Goal: Navigation & Orientation: Find specific page/section

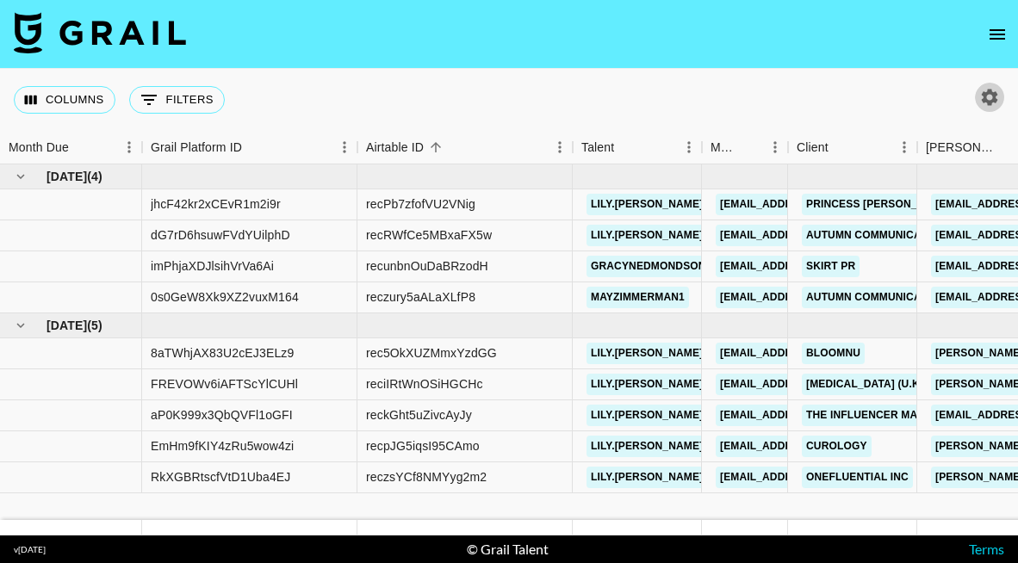
click at [993, 108] on button "button" at bounding box center [989, 97] width 29 height 29
select select "[DATE]"
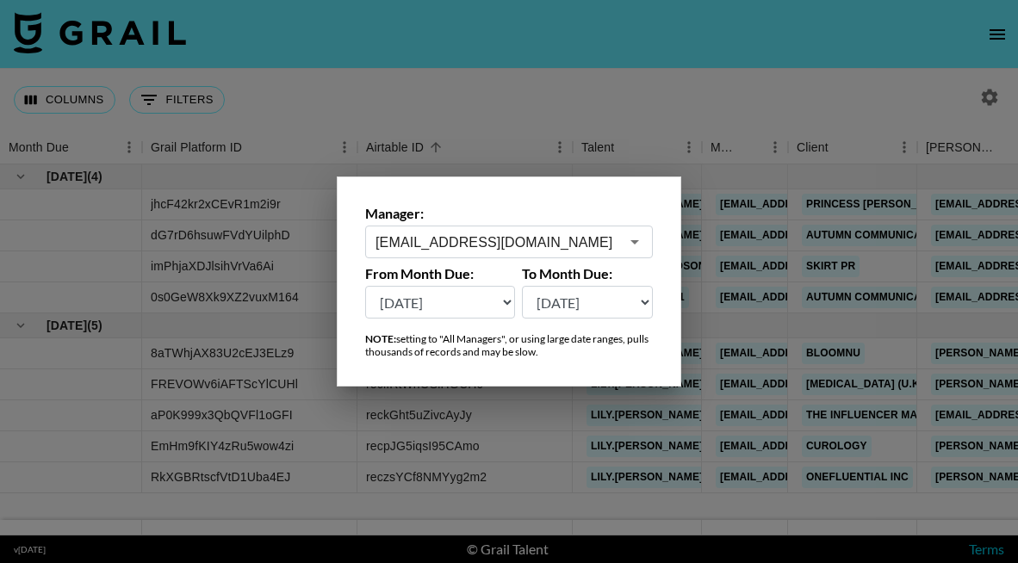
click at [667, 86] on div at bounding box center [509, 281] width 1018 height 563
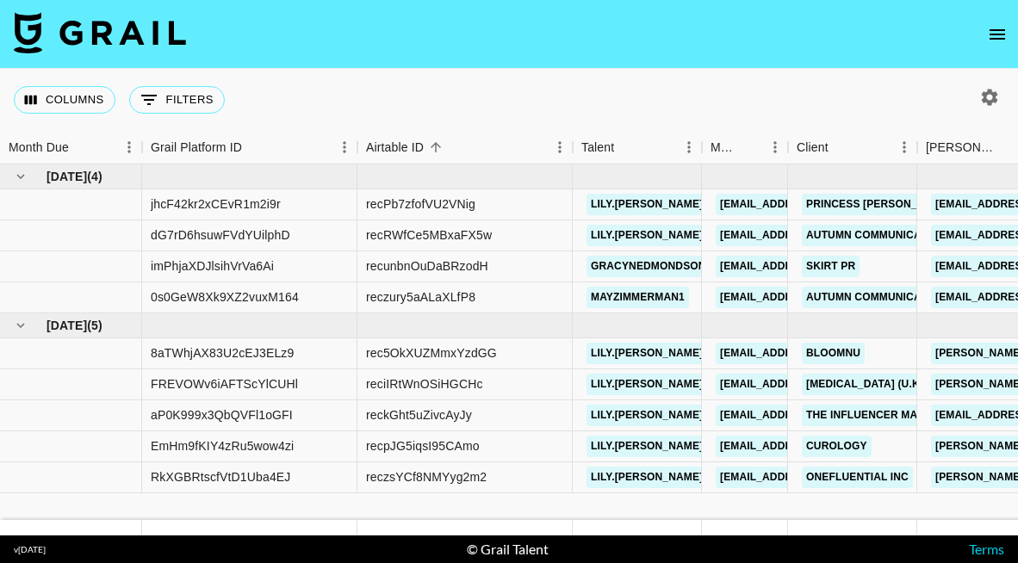
click at [1005, 35] on icon "open drawer" at bounding box center [997, 34] width 21 height 21
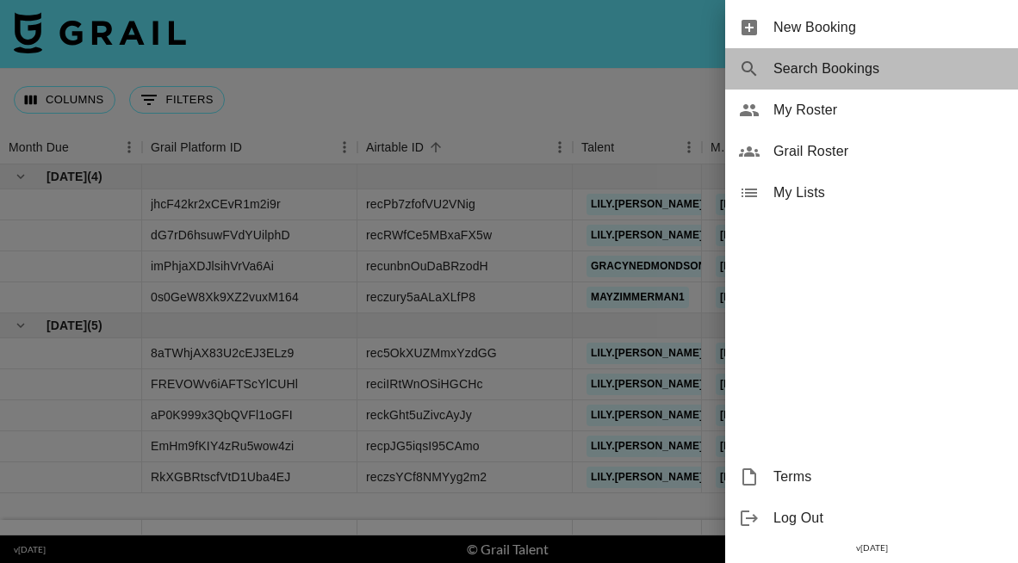
click at [801, 74] on span "Search Bookings" at bounding box center [889, 69] width 231 height 21
select select "id"
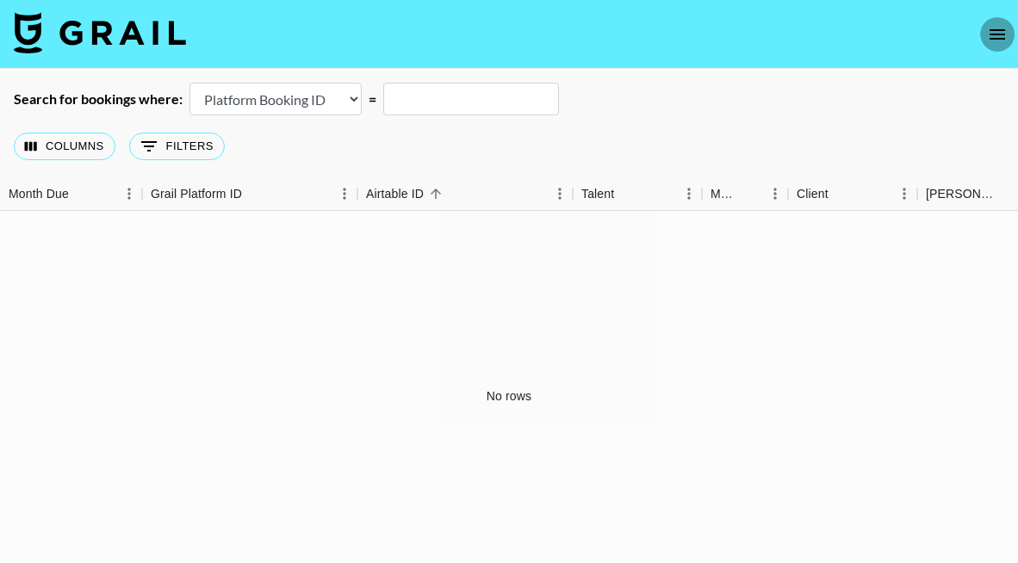
click at [1000, 38] on icon "open drawer" at bounding box center [998, 34] width 16 height 10
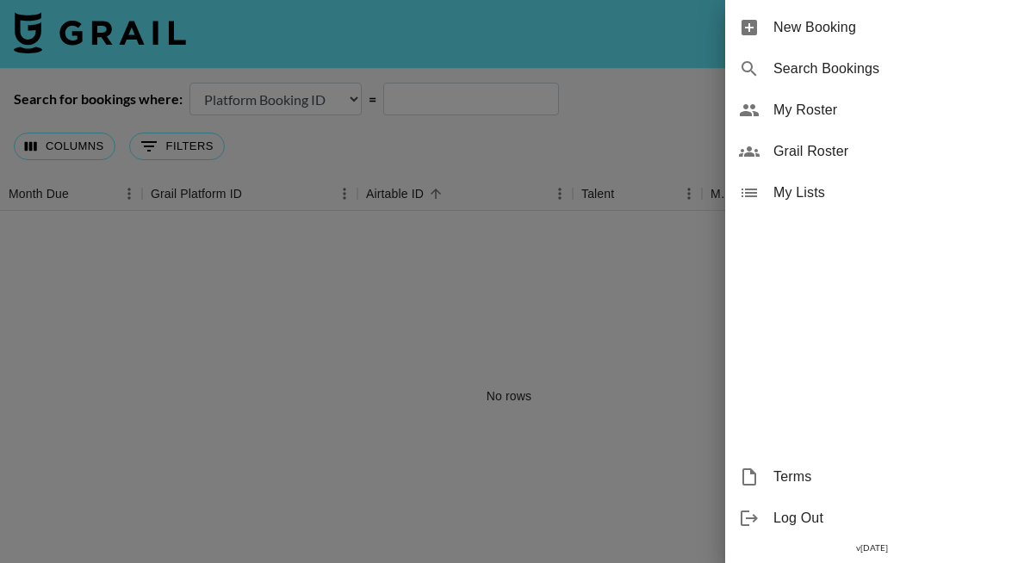
click at [873, 148] on span "Grail Roster" at bounding box center [889, 151] width 231 height 21
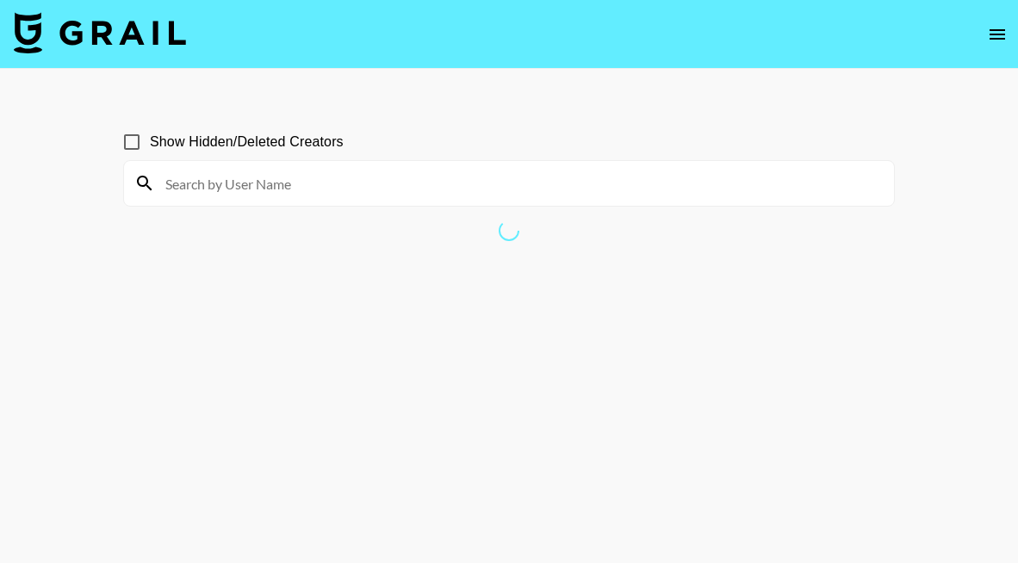
click at [567, 196] on input at bounding box center [519, 184] width 729 height 28
paste input ".oliviajewel"
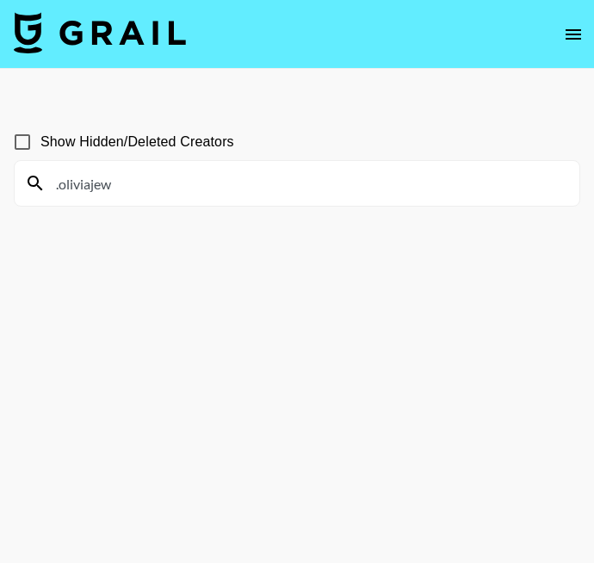
drag, startPoint x: 132, startPoint y: 189, endPoint x: 29, endPoint y: 187, distance: 102.5
click at [29, 187] on div ".oliviajew" at bounding box center [297, 183] width 565 height 45
paste input "[PERSON_NAME]"
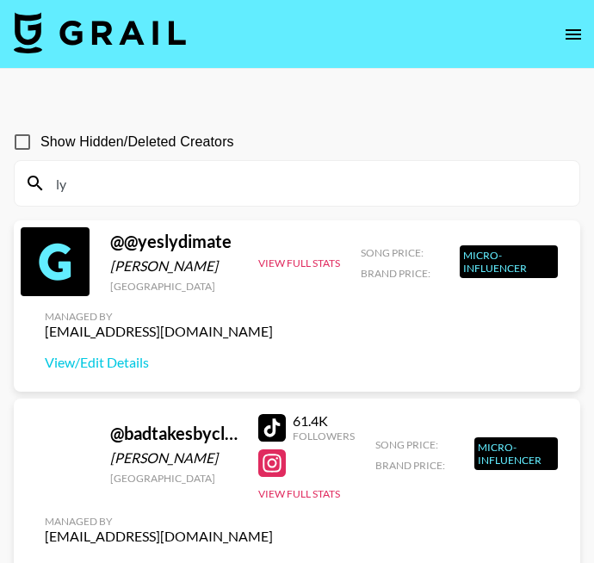
type input "l"
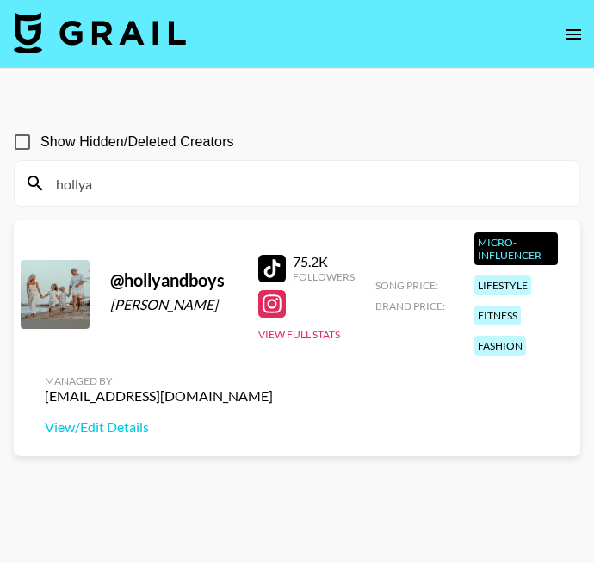
drag, startPoint x: 177, startPoint y: 180, endPoint x: 0, endPoint y: 179, distance: 176.6
click at [0, 179] on div "Show Hidden/Deleted Creators [PERSON_NAME] @ hollyandboys [PERSON_NAME] 75.2K F…" at bounding box center [297, 323] width 594 height 426
paste input "sidneytilton"
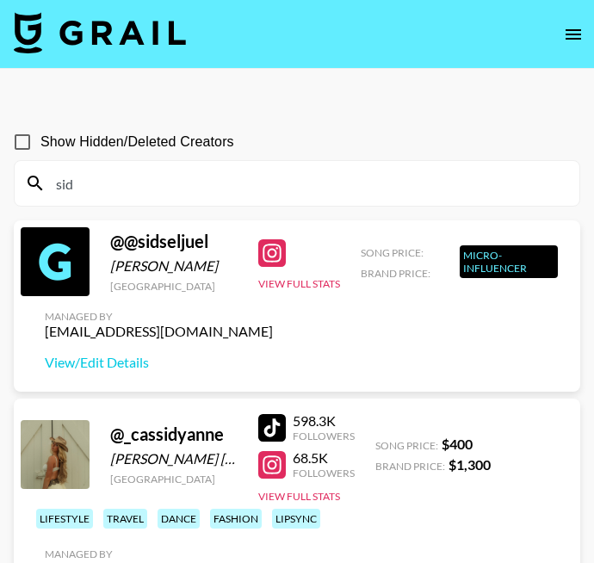
click at [210, 183] on input "sid" at bounding box center [308, 184] width 524 height 28
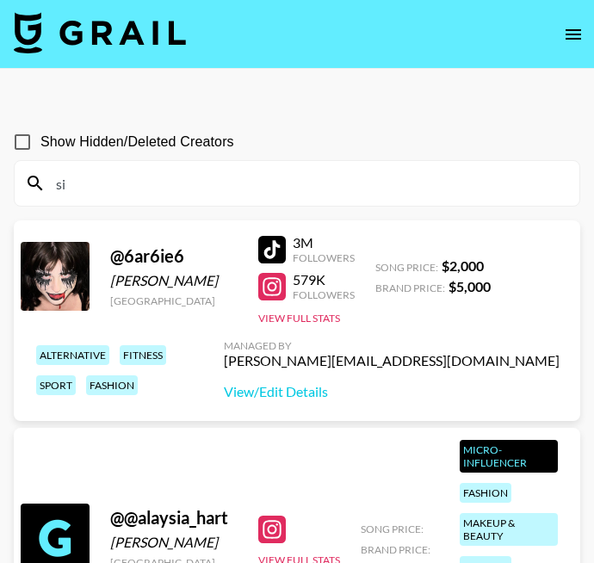
type input "s"
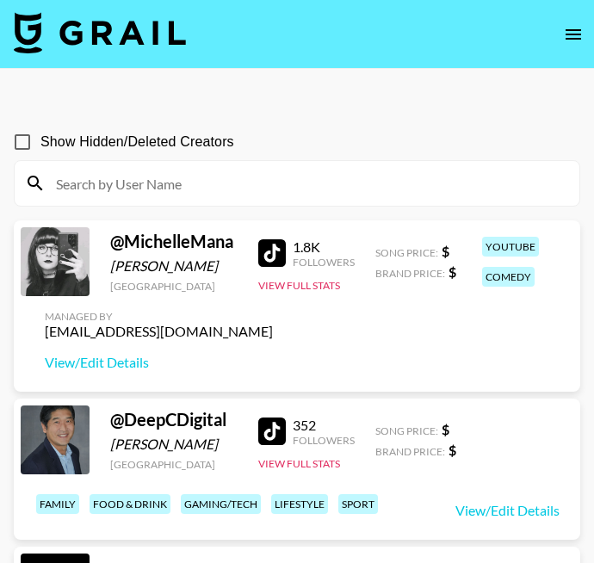
paste input "glutenfreejackie"
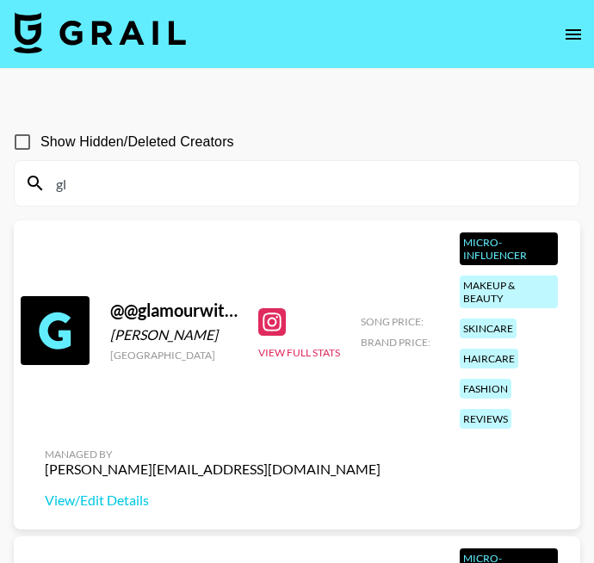
type input "g"
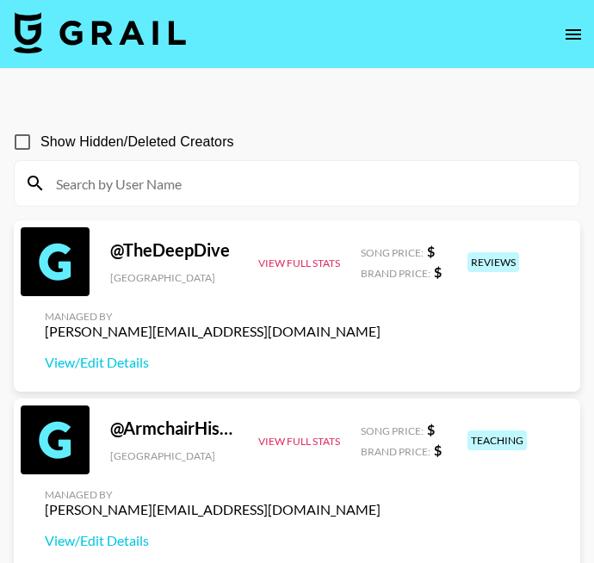
paste input "glutenfreejackie"
type input "glutenfreejackie"
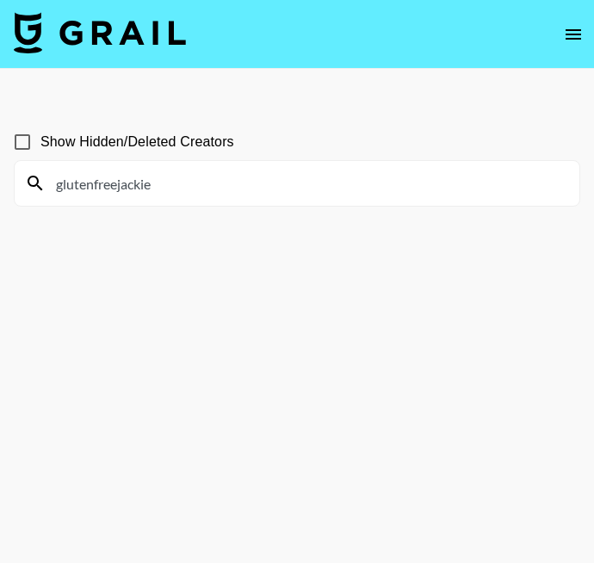
drag, startPoint x: 158, startPoint y: 187, endPoint x: 27, endPoint y: 186, distance: 130.9
click at [27, 186] on div "glutenfreejackie" at bounding box center [297, 183] width 565 height 45
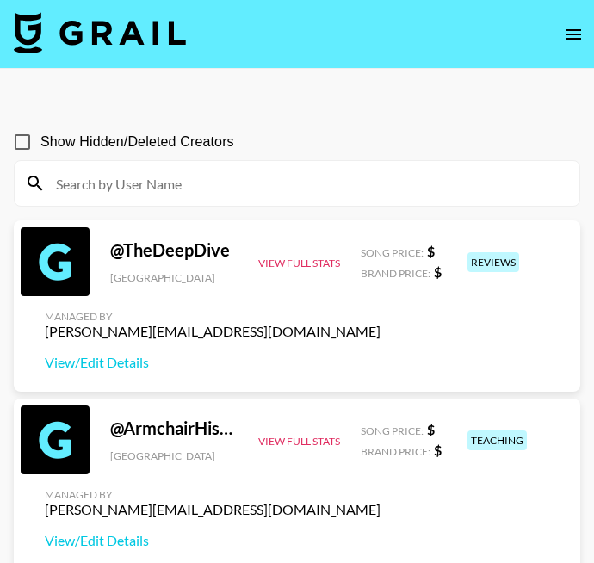
paste input "rileyyquinn_"
type input "r"
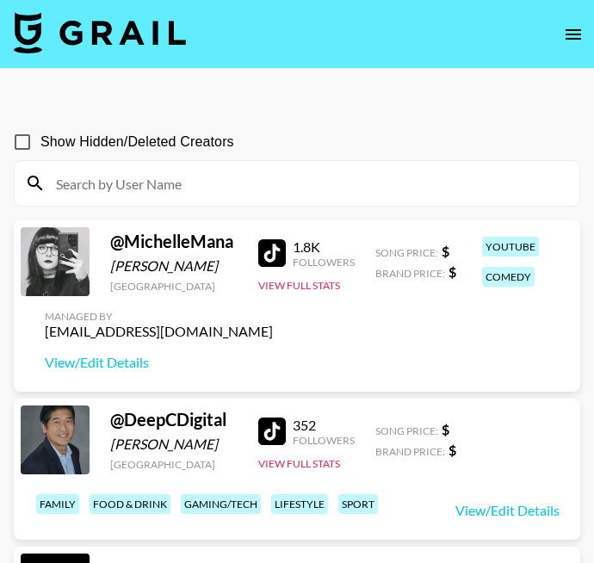
paste input "lexiempritchard"
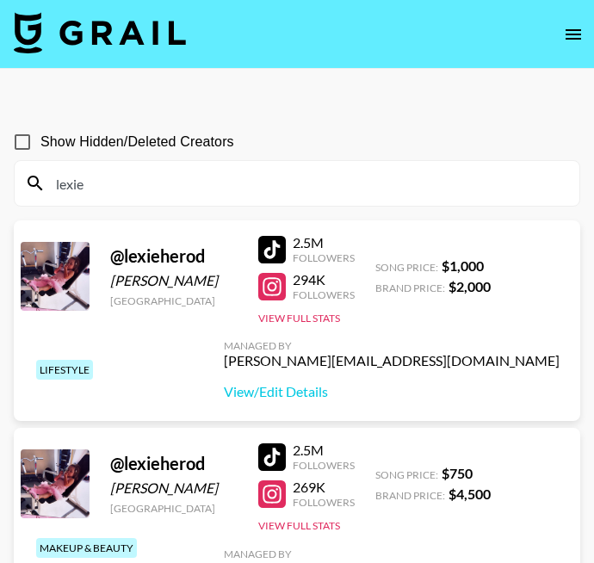
click at [247, 179] on input "lexie" at bounding box center [308, 184] width 524 height 28
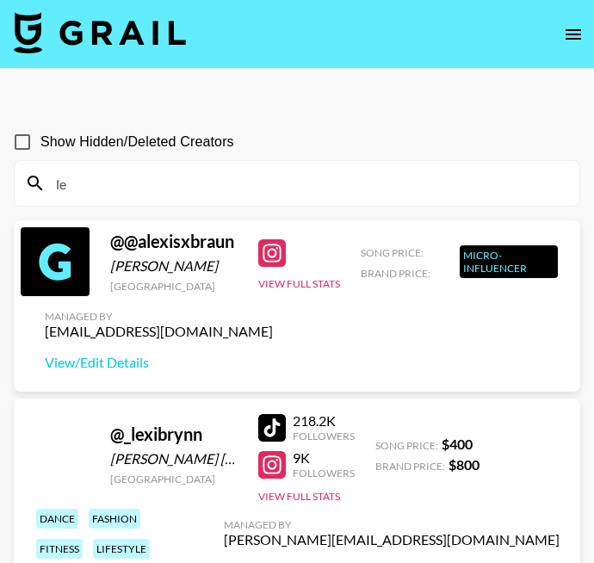
type input "l"
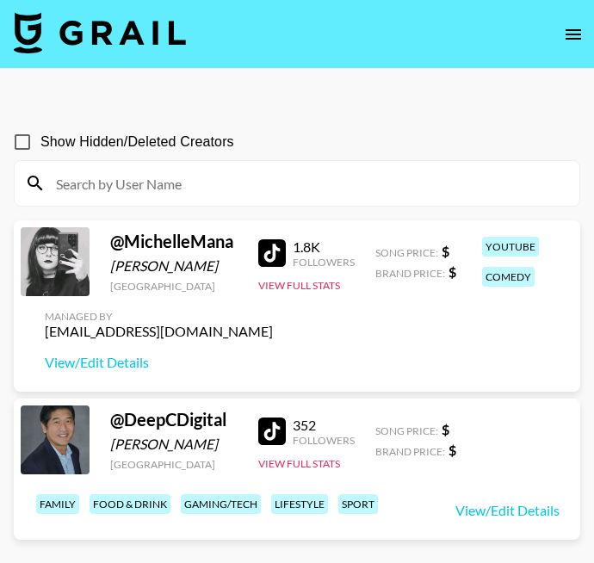
paste input "lexilunde"
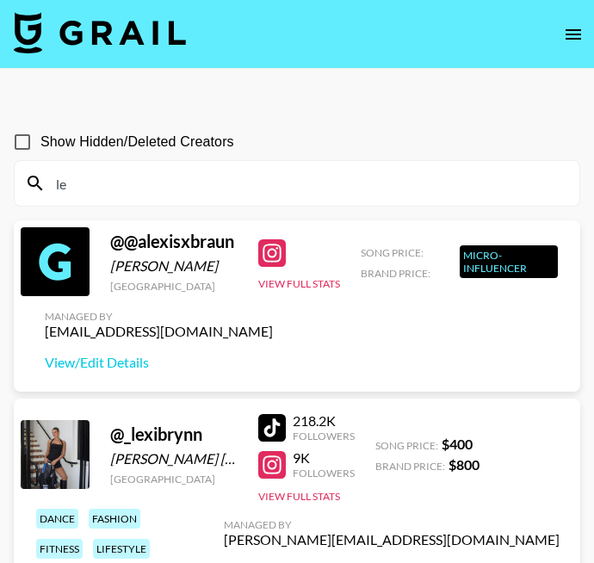
type input "l"
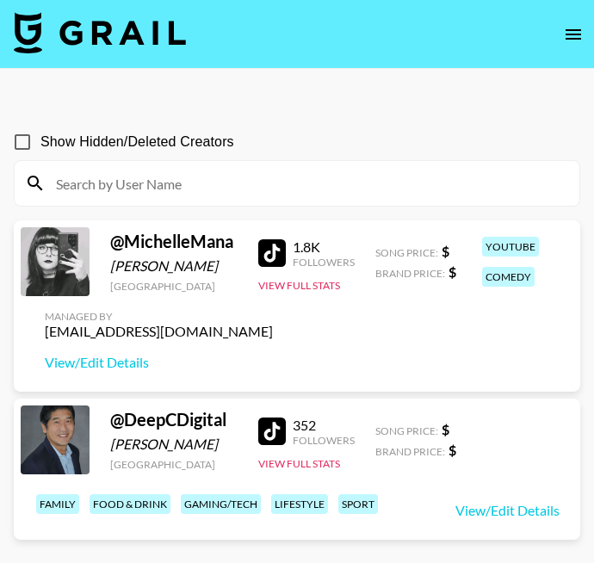
paste input "threelustbadergirls"
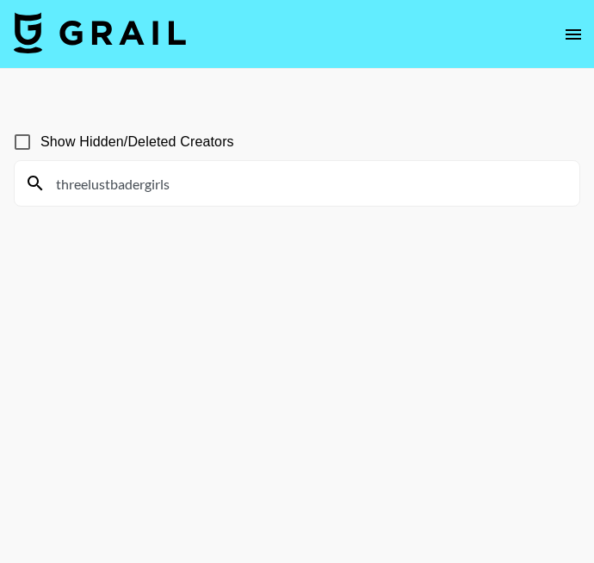
drag, startPoint x: 206, startPoint y: 190, endPoint x: 5, endPoint y: 189, distance: 200.7
click at [5, 189] on div "Show Hidden/Deleted Creators threelustbadergirls" at bounding box center [297, 323] width 594 height 426
paste input "annacwoodring"
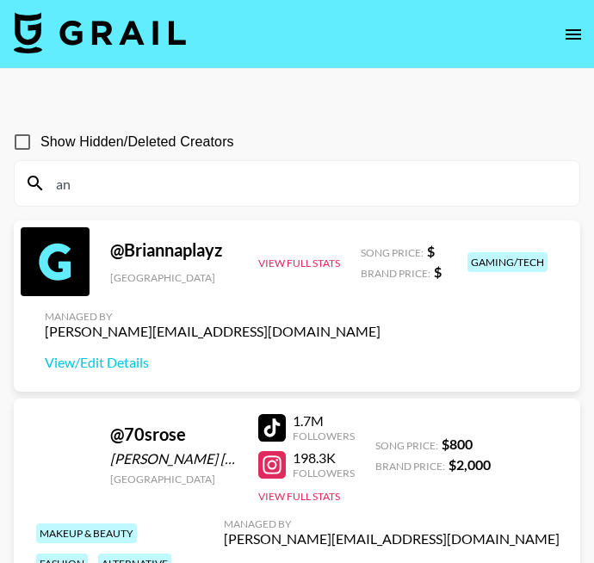
type input "a"
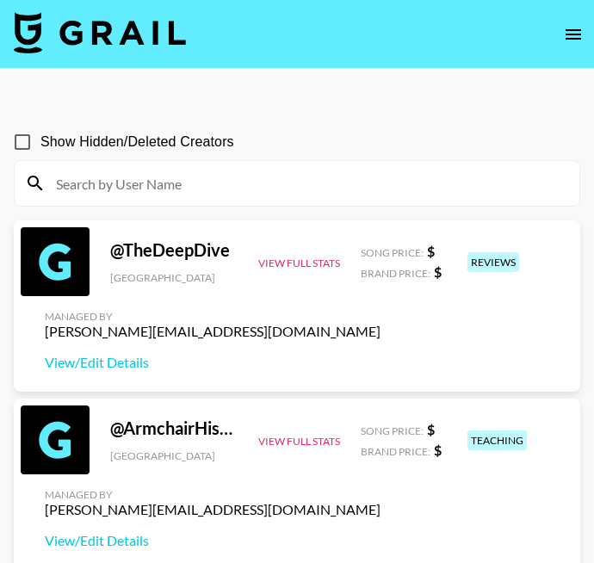
paste input "abby.ras"
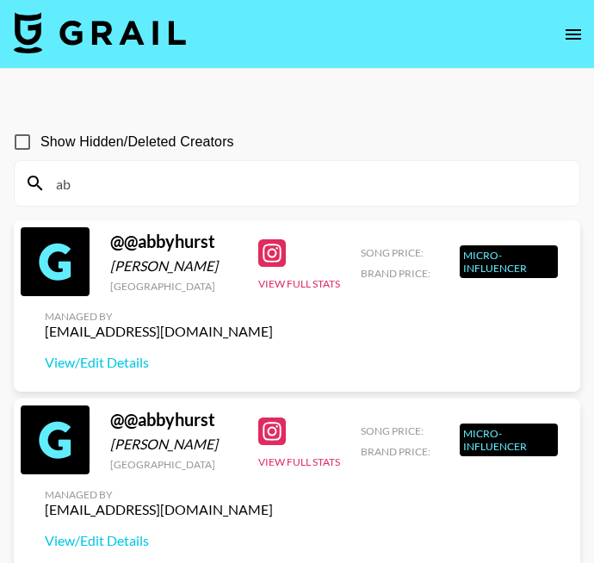
type input "a"
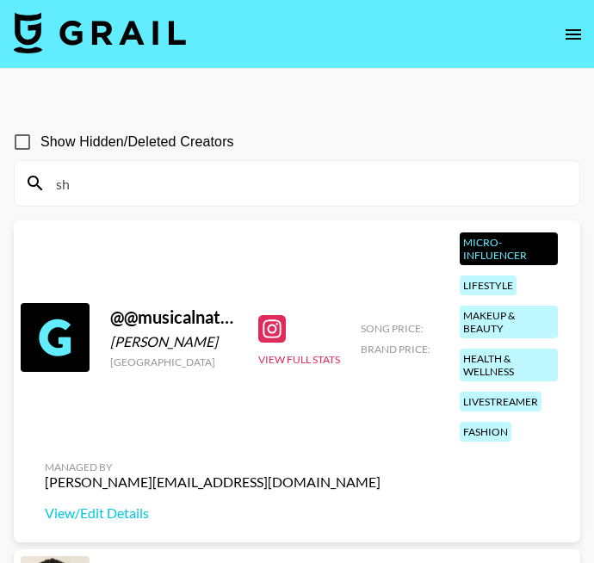
type input "s"
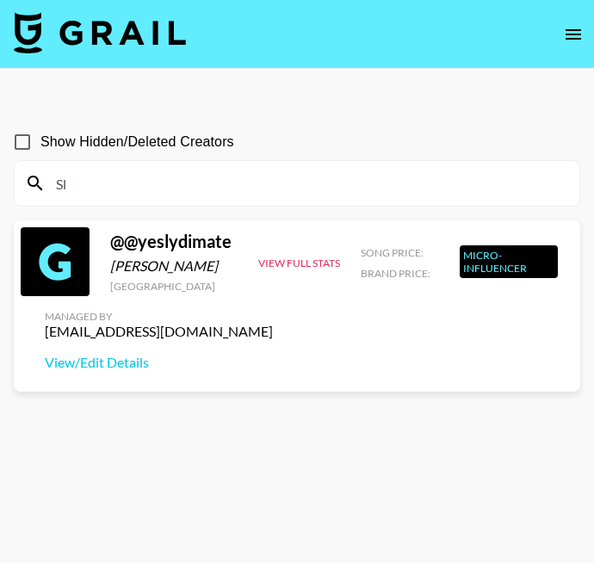
type input "S"
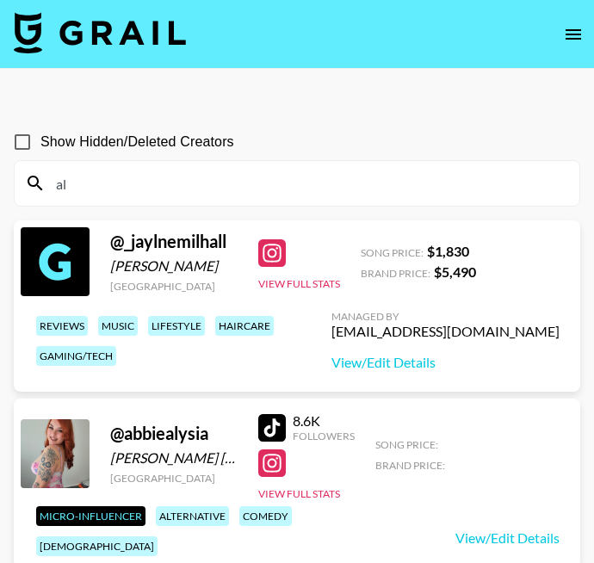
type input "a"
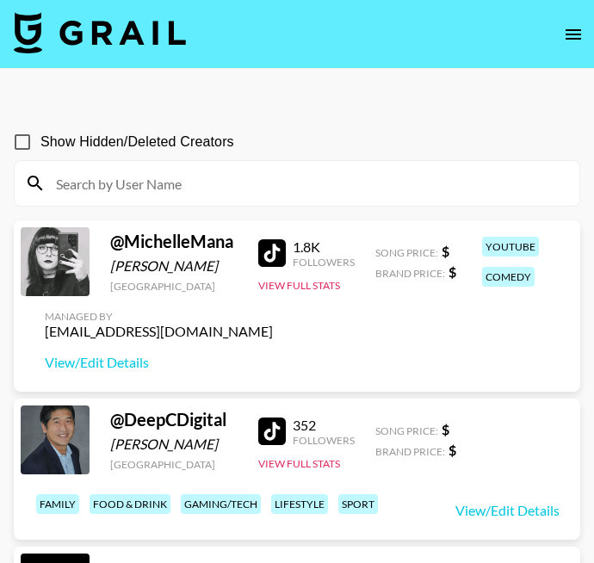
paste input "alycialanaa"
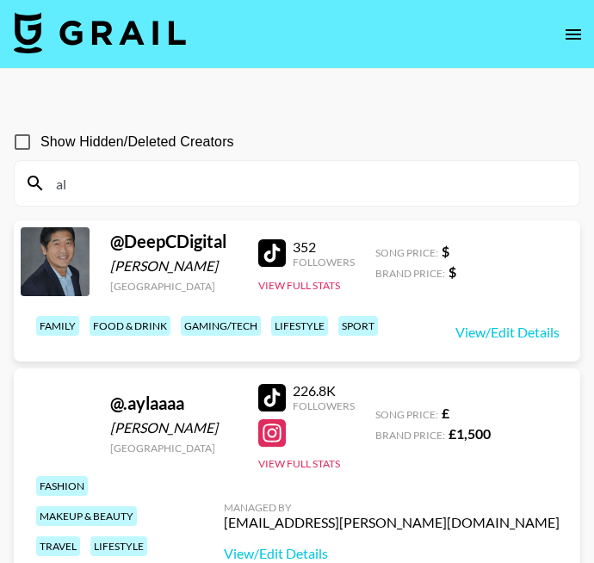
type input "a"
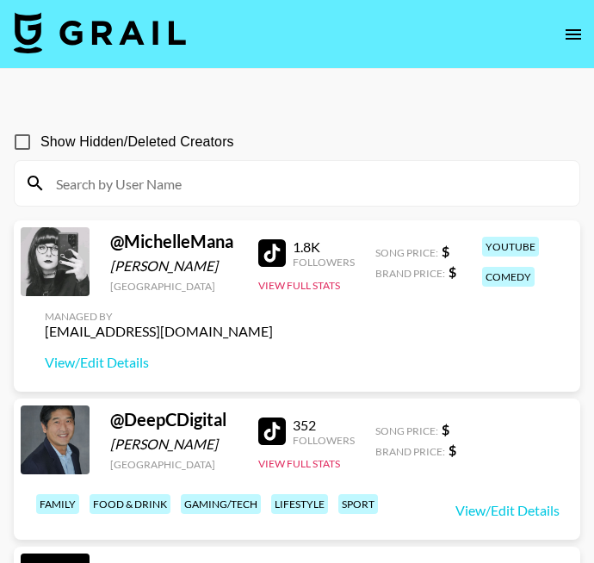
click at [330, 175] on input at bounding box center [308, 184] width 524 height 28
paste input "sarreexcuse"
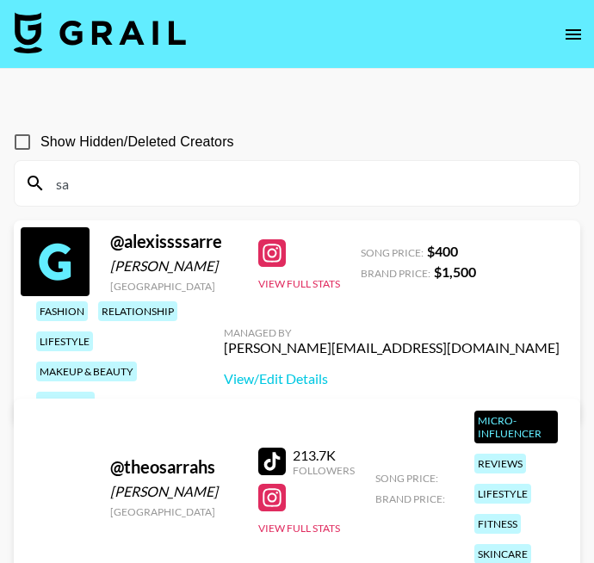
type input "s"
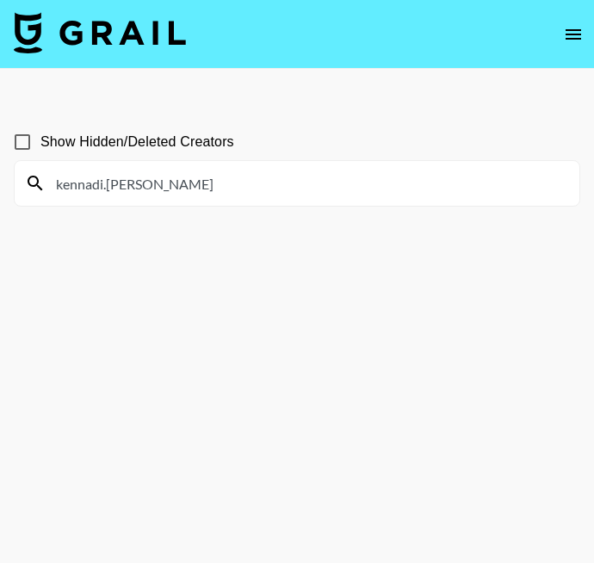
drag, startPoint x: 144, startPoint y: 187, endPoint x: 47, endPoint y: 187, distance: 96.5
click at [47, 187] on input "kennadi.[PERSON_NAME]" at bounding box center [308, 184] width 524 height 28
paste input "maddymjewell"
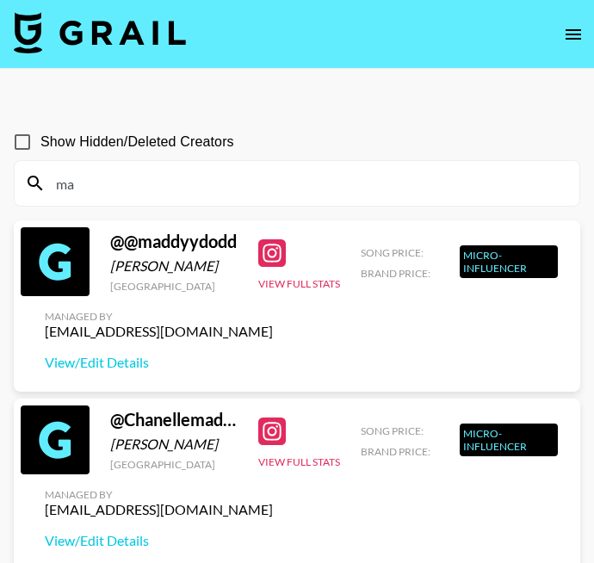
type input "m"
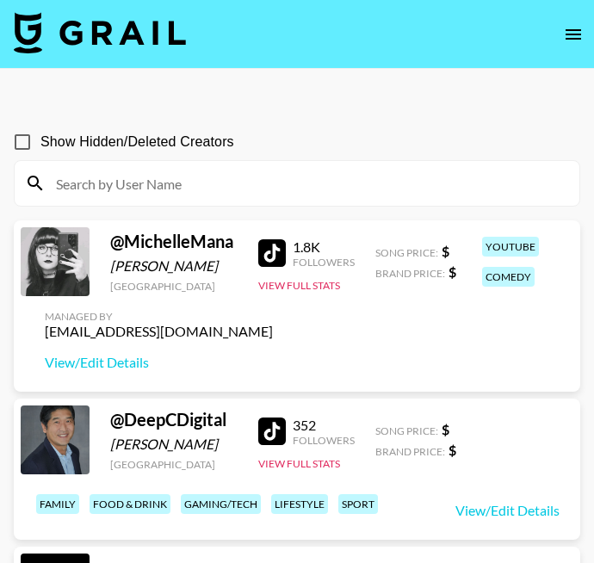
paste input "cestclau"
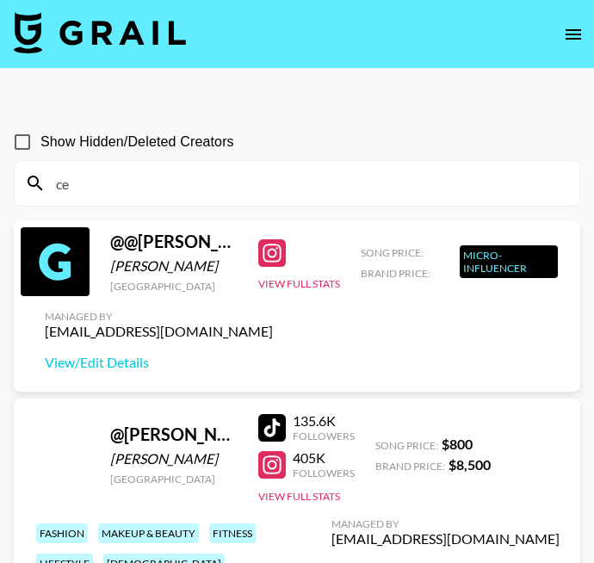
type input "c"
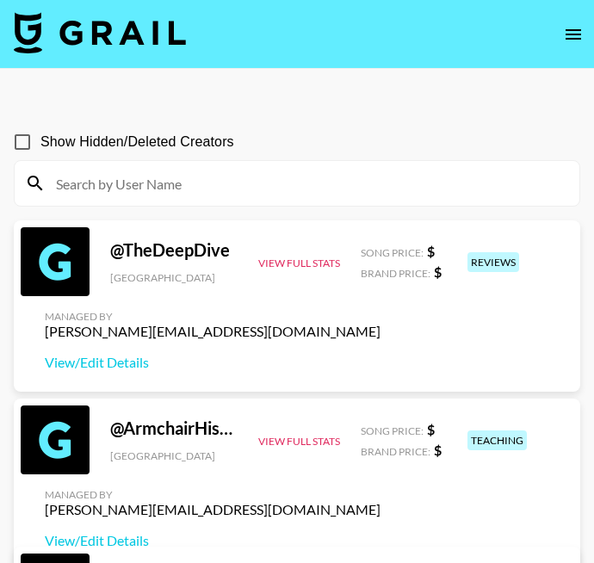
paste input "revivedbyliv"
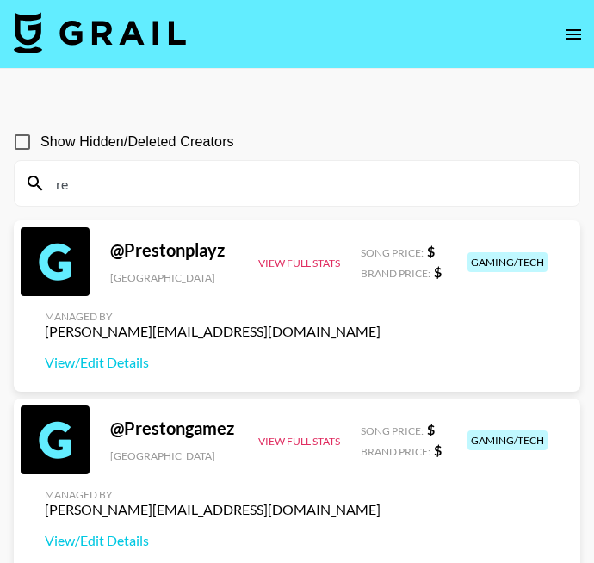
type input "r"
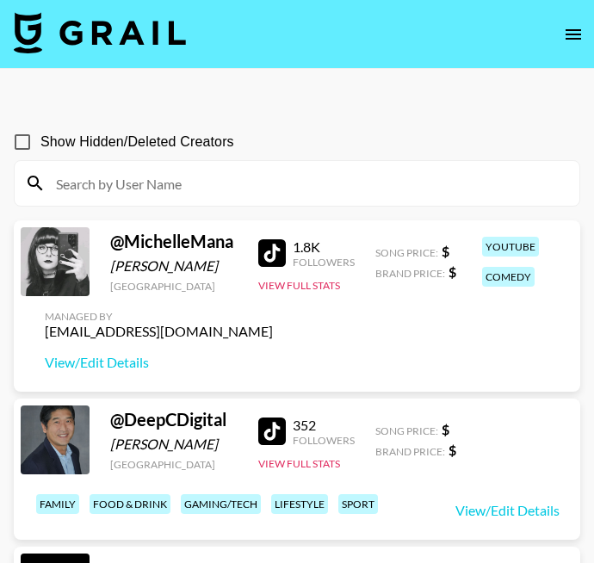
paste input "kaceejmoses"
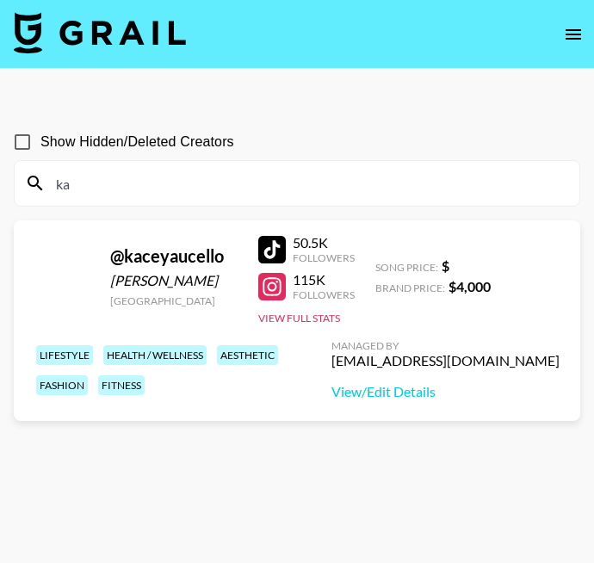
type input "k"
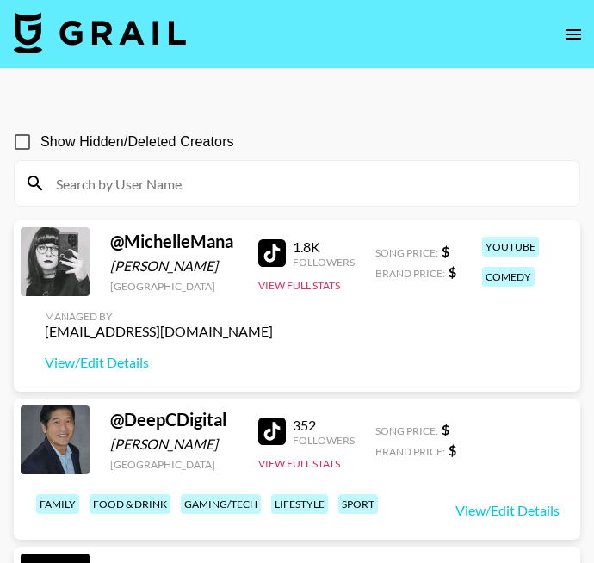
paste input "brynley.[PERSON_NAME]"
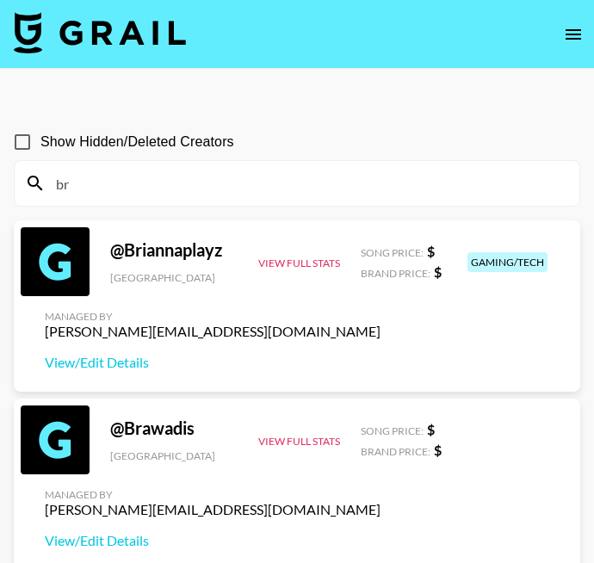
type input "b"
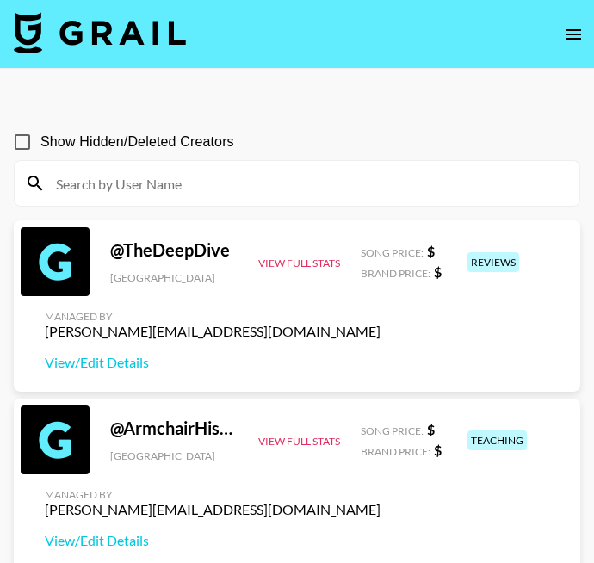
paste input "mathildevonrosen"
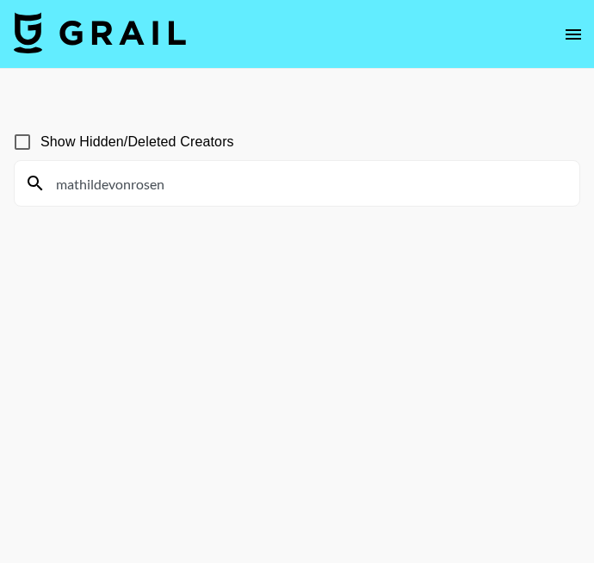
drag, startPoint x: 214, startPoint y: 176, endPoint x: 23, endPoint y: 172, distance: 190.4
click at [23, 172] on div "mathildevonrosen" at bounding box center [297, 183] width 565 height 45
paste input "ray.ry"
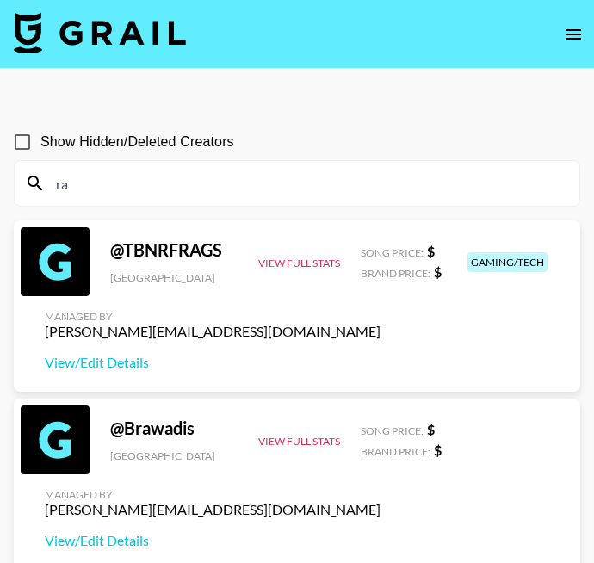
type input "r"
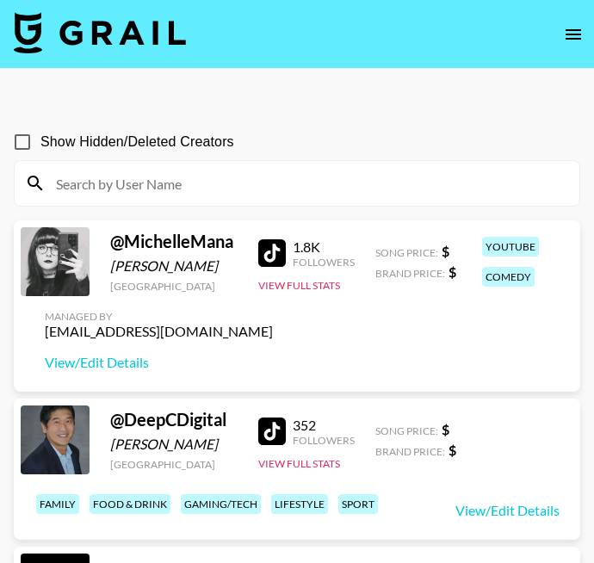
paste input "isabellamvaldes"
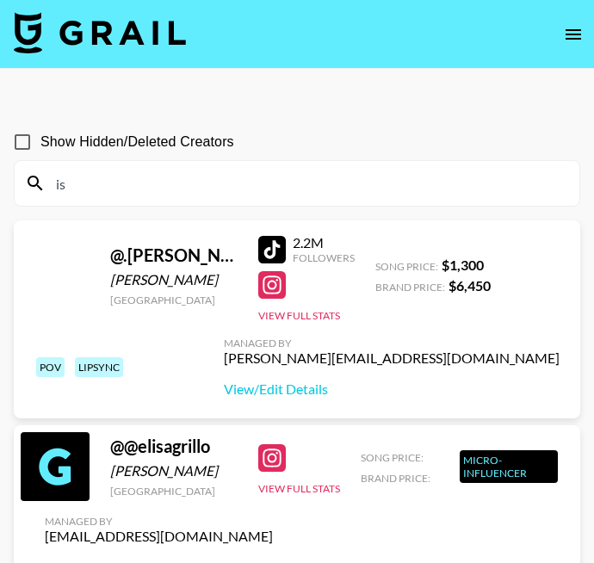
type input "i"
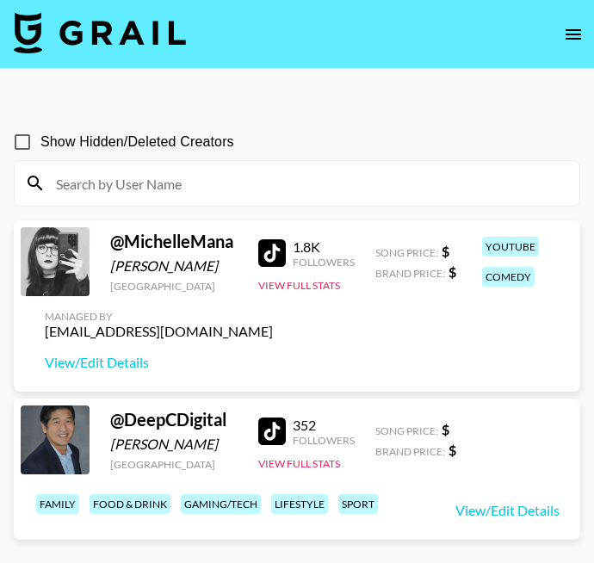
paste input "gabrigofis"
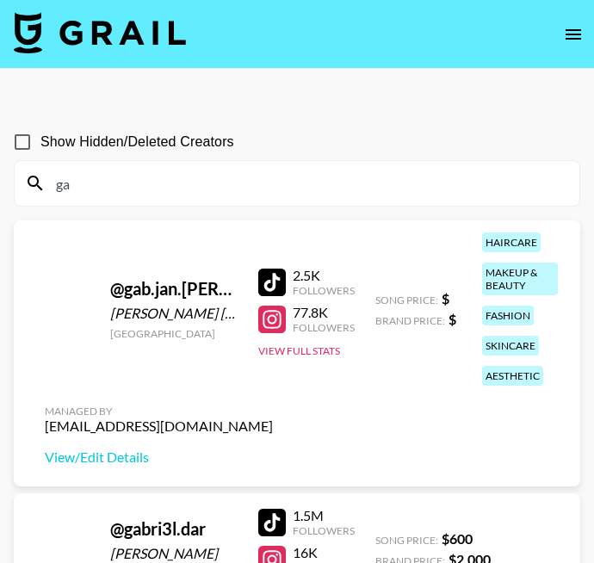
type input "g"
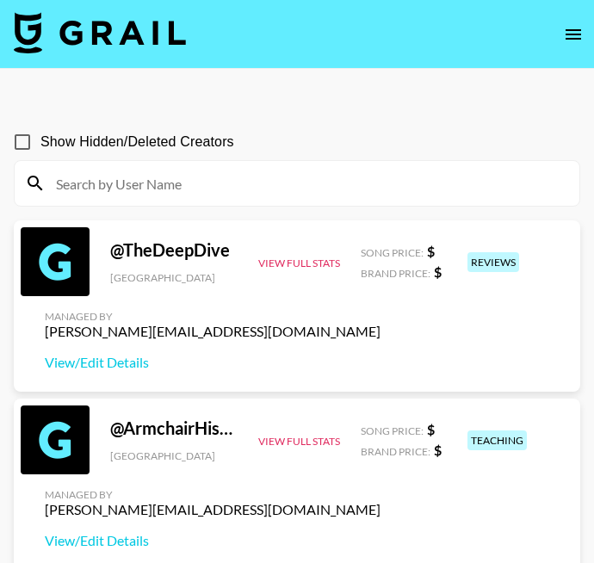
paste input "katrinamartin_"
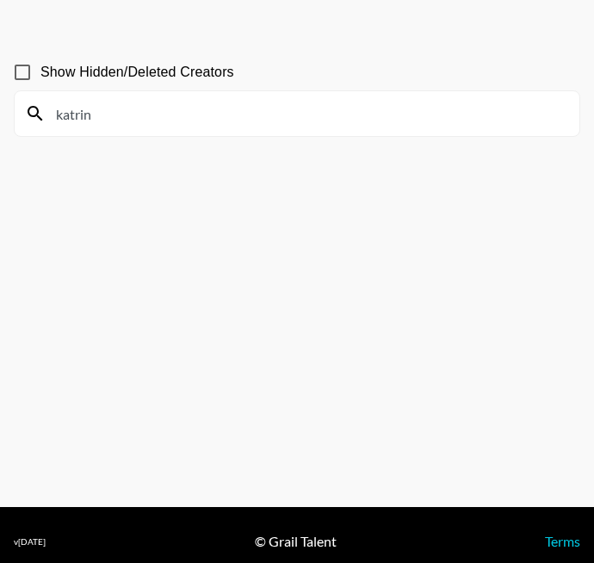
scroll to position [96, 0]
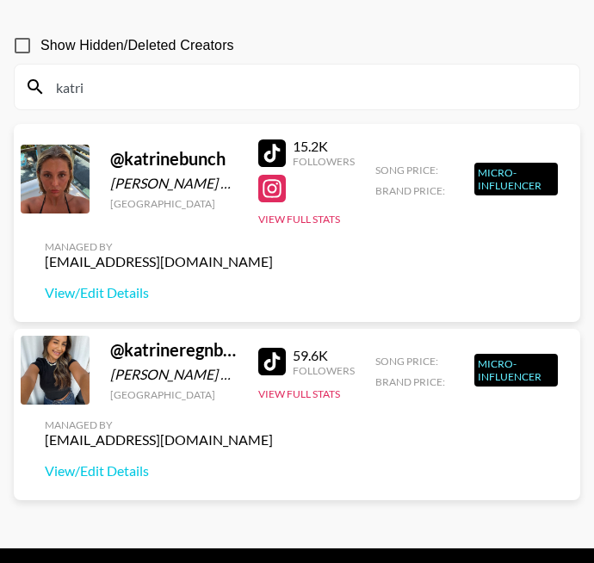
click at [234, 99] on input "katri" at bounding box center [308, 87] width 524 height 28
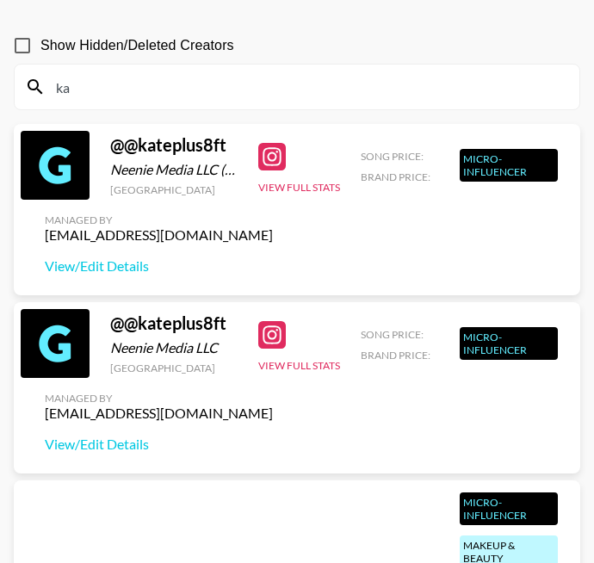
type input "k"
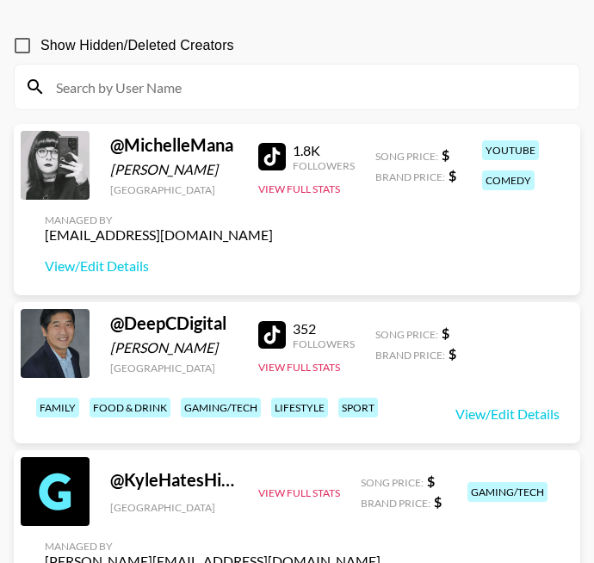
paste input "maayajardon"
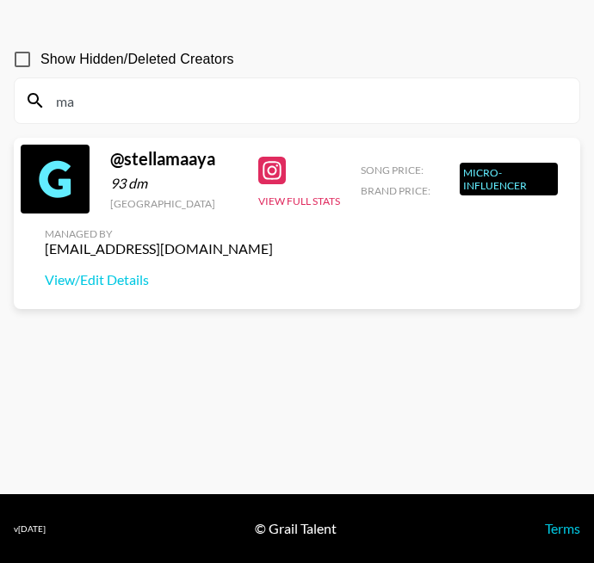
type input "m"
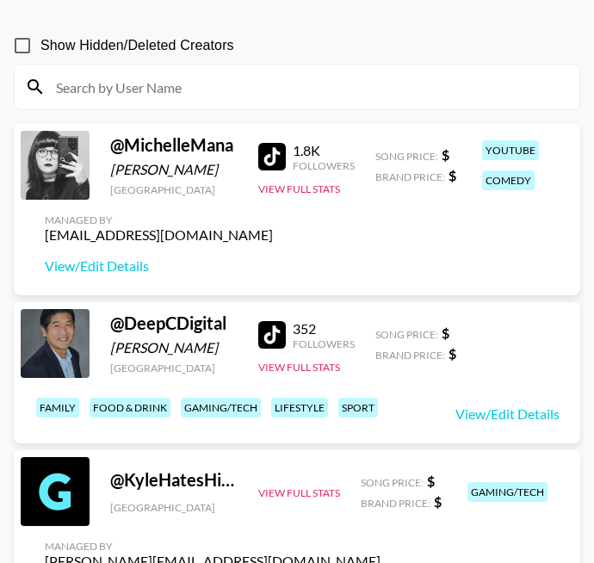
paste input "michellesparling"
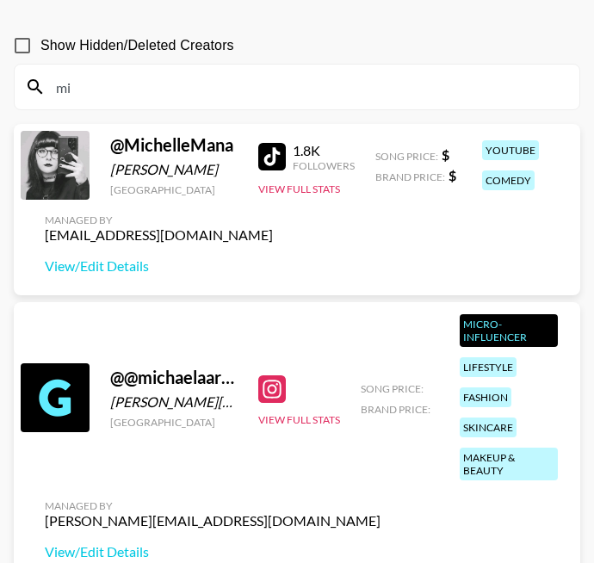
type input "m"
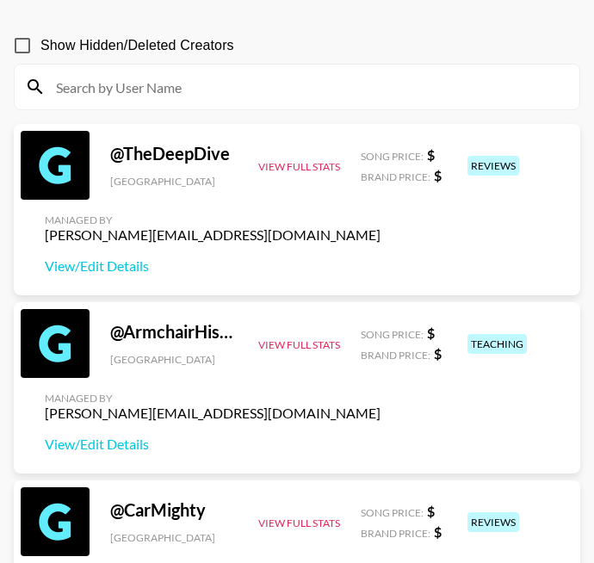
paste input "whittgilly"
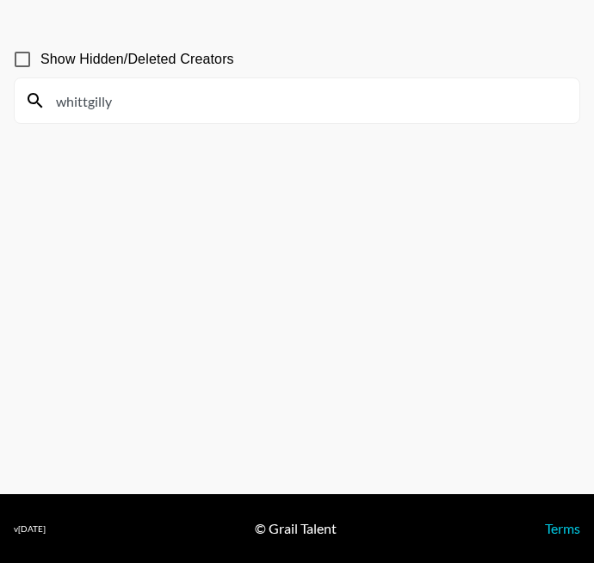
scroll to position [83, 0]
drag, startPoint x: 211, startPoint y: 104, endPoint x: 0, endPoint y: 77, distance: 212.8
click at [0, 77] on div "Show Hidden/Deleted Creators whittgilly" at bounding box center [297, 241] width 594 height 426
paste input "megskaiser"
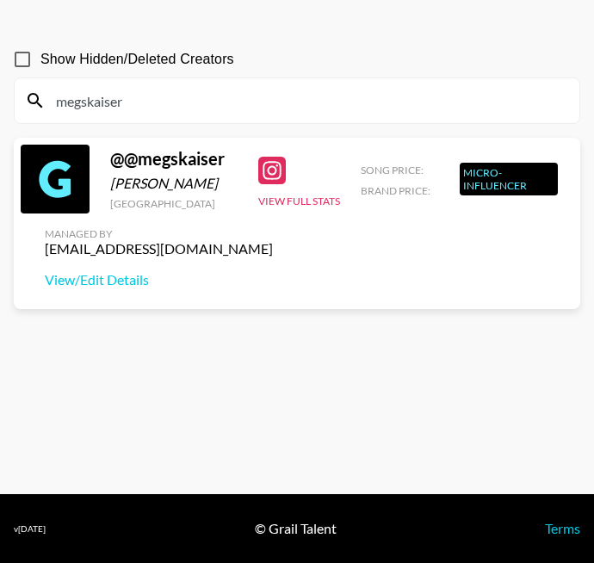
click at [171, 97] on input "megskaiser" at bounding box center [308, 101] width 524 height 28
drag, startPoint x: 165, startPoint y: 97, endPoint x: 0, endPoint y: 97, distance: 165.4
click at [0, 97] on div "Show Hidden/Deleted Creators megskaiser @ @megskaiser [PERSON_NAME] [GEOGRAPHIC…" at bounding box center [297, 241] width 594 height 426
paste input "taynnabrito"
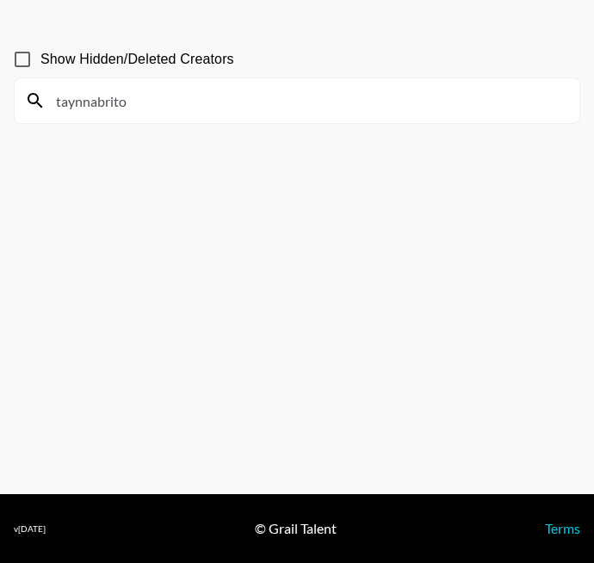
type input "taynnabrito"
drag, startPoint x: 165, startPoint y: 106, endPoint x: 0, endPoint y: 101, distance: 164.6
click at [0, 101] on div "Show Hidden/Deleted Creators taynnabrito" at bounding box center [297, 241] width 594 height 426
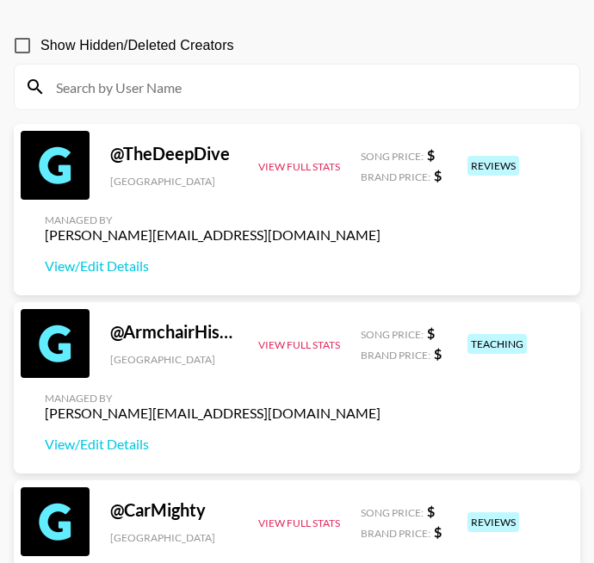
paste input "joliepavia"
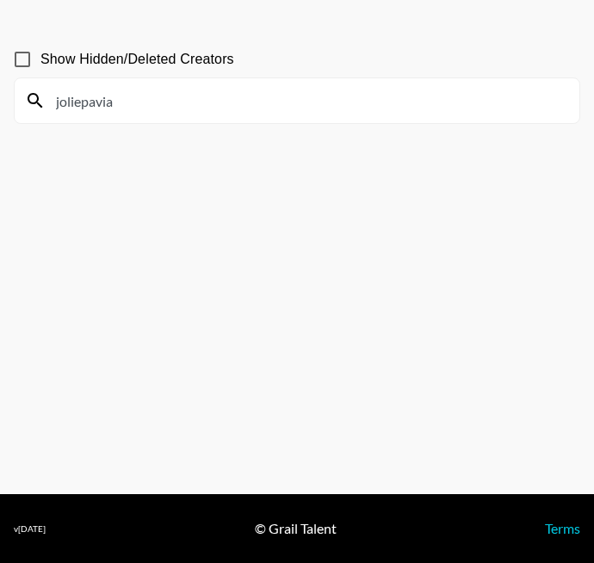
type input "joliepavia"
